Goal: Navigation & Orientation: Find specific page/section

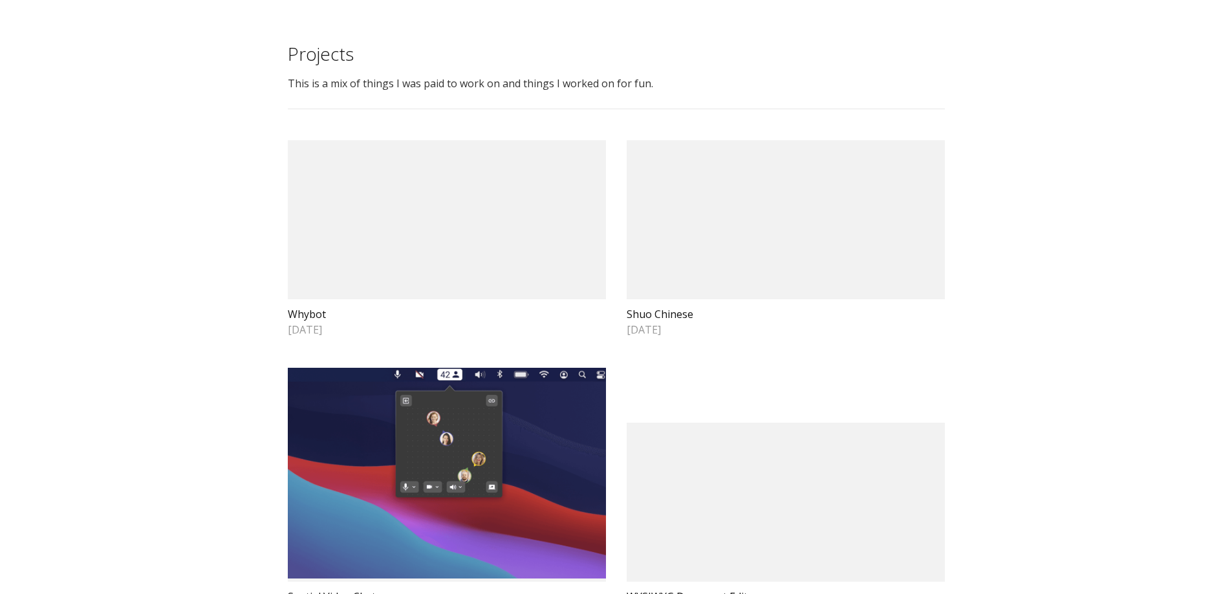
drag, startPoint x: 91, startPoint y: 0, endPoint x: 111, endPoint y: 162, distance: 163.6
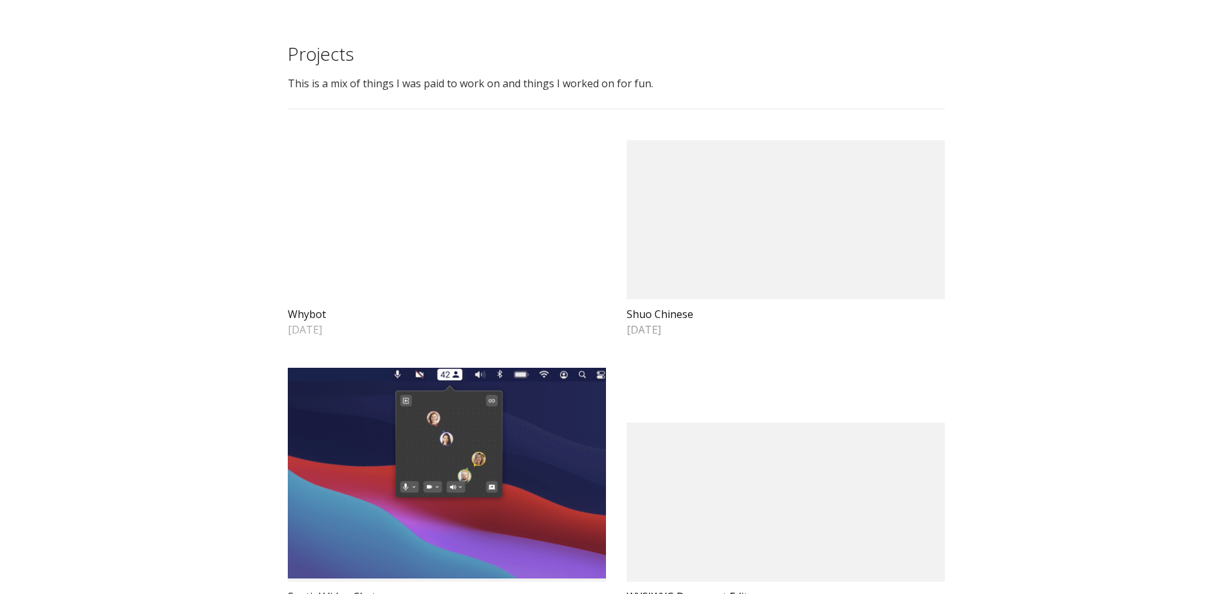
click at [452, 199] on video at bounding box center [447, 219] width 318 height 159
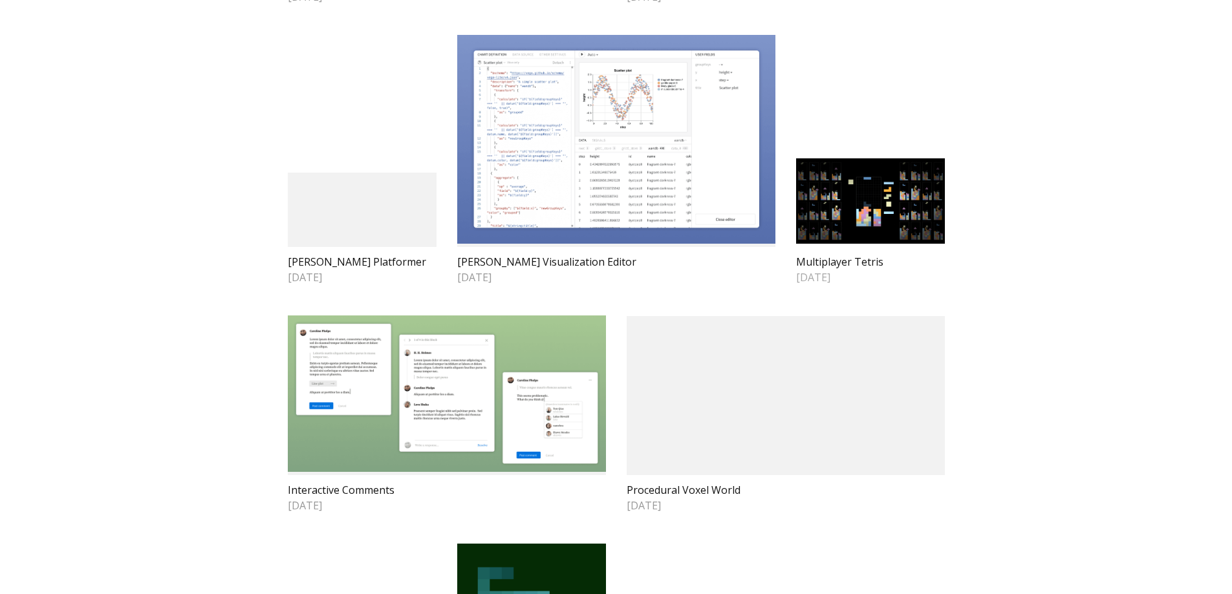
scroll to position [647, 0]
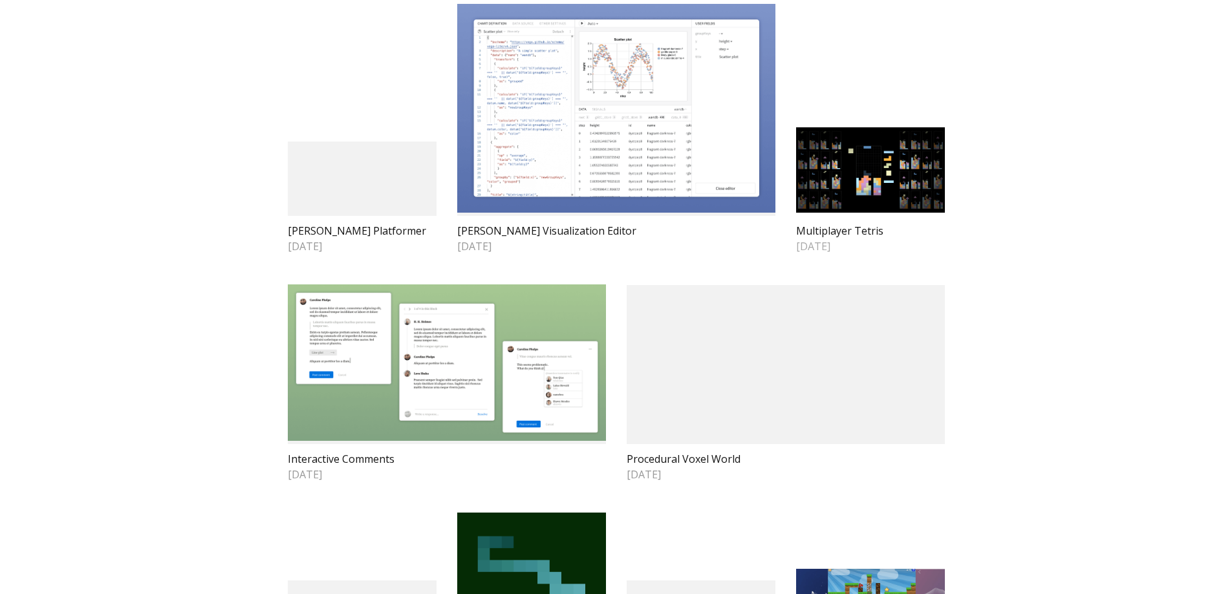
click at [873, 213] on img at bounding box center [870, 169] width 149 height 85
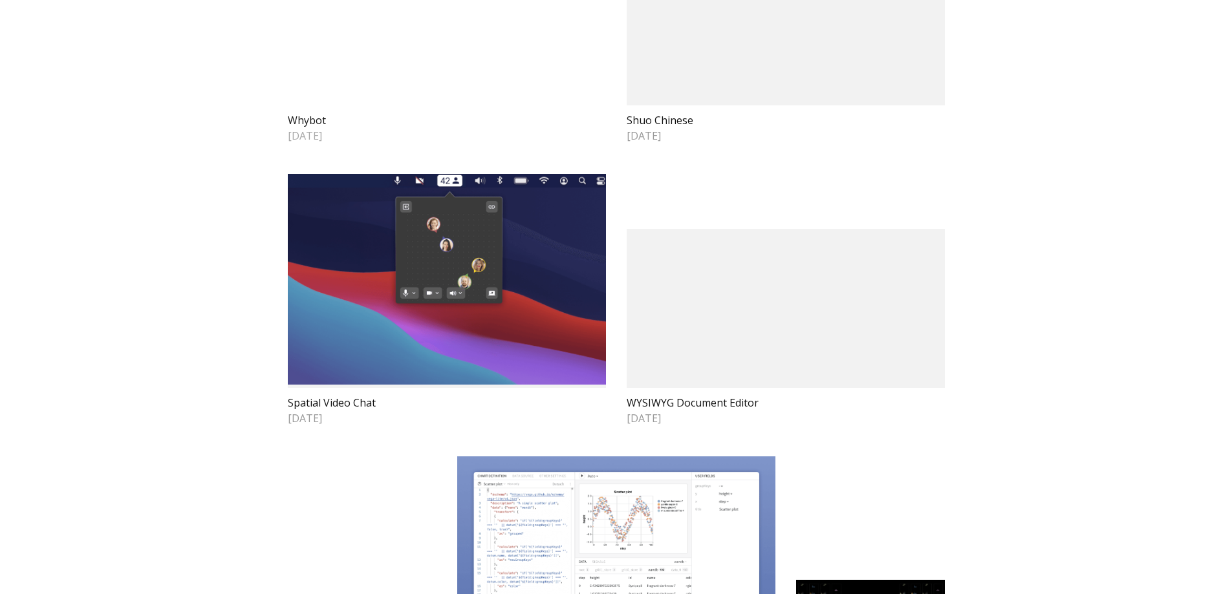
scroll to position [0, 0]
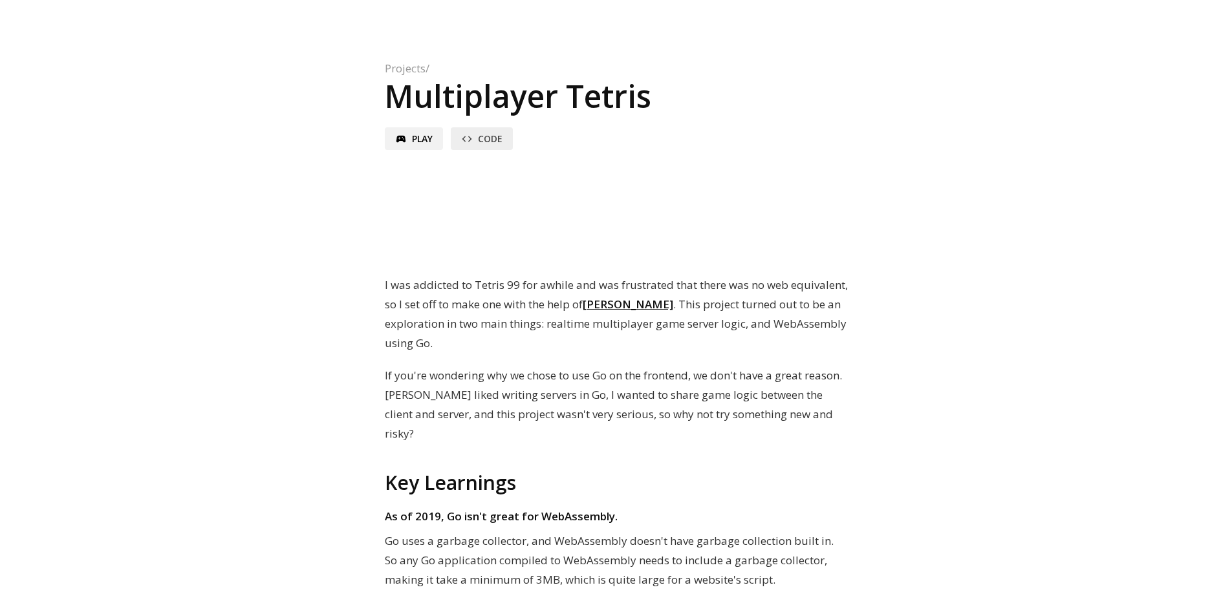
click at [473, 141] on span "code" at bounding box center [467, 139] width 12 height 12
click at [413, 142] on span "Play" at bounding box center [422, 139] width 21 height 12
